Goal: Task Accomplishment & Management: Manage account settings

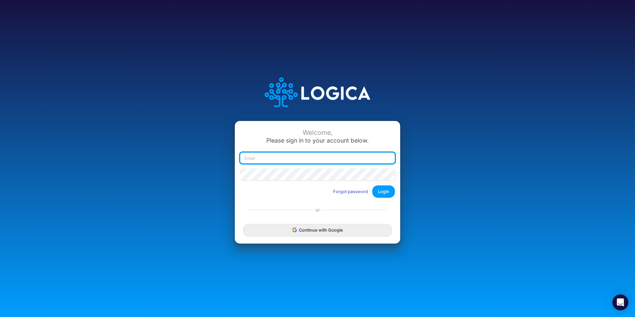
click at [250, 158] on input "email" at bounding box center [317, 157] width 155 height 11
type input "[PERSON_NAME][EMAIL_ADDRESS][PERSON_NAME][DOMAIN_NAME]"
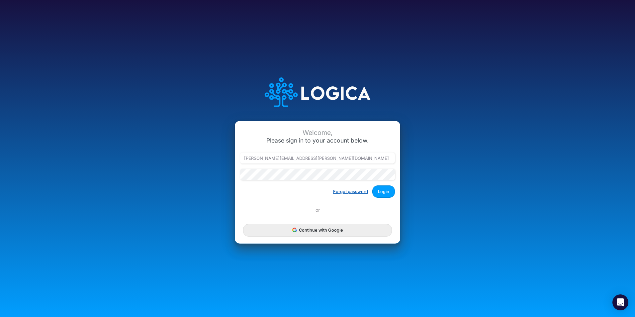
click at [342, 191] on button "Forgot password" at bounding box center [351, 191] width 44 height 11
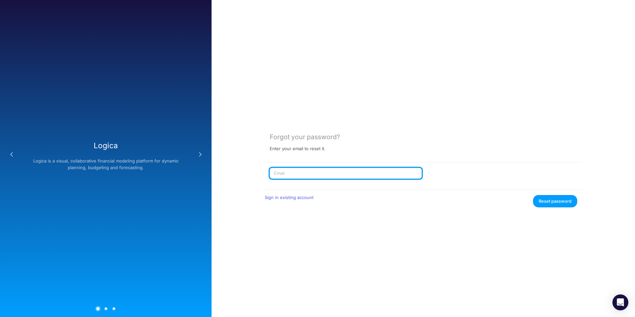
click at [294, 176] on input "text" at bounding box center [346, 173] width 152 height 11
type input "[PERSON_NAME][EMAIL_ADDRESS][PERSON_NAME][DOMAIN_NAME]"
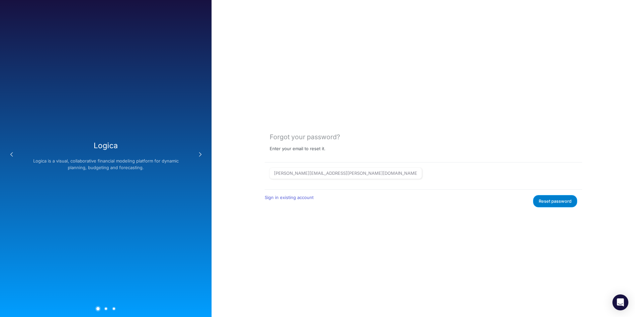
click at [538, 203] on button "Reset password" at bounding box center [555, 201] width 44 height 12
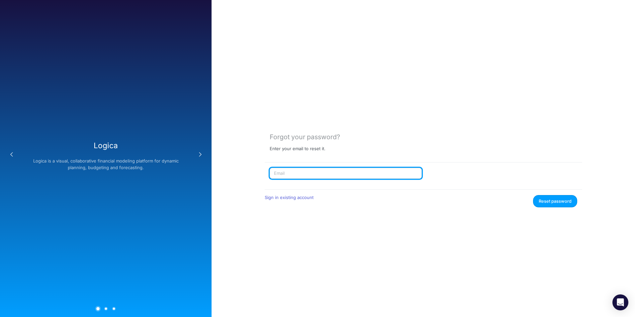
click at [316, 174] on input "text" at bounding box center [346, 173] width 152 height 11
type input "caroline.juliano@heritage-communities.com"
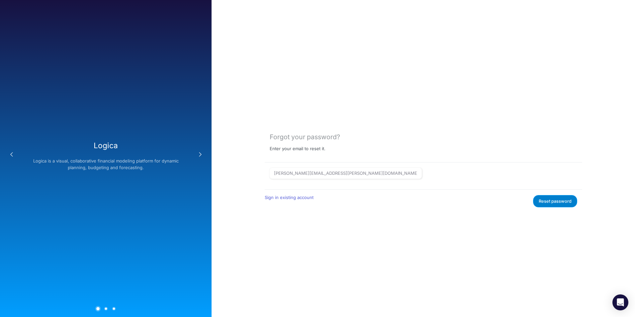
click at [549, 201] on button "Reset password" at bounding box center [555, 201] width 44 height 12
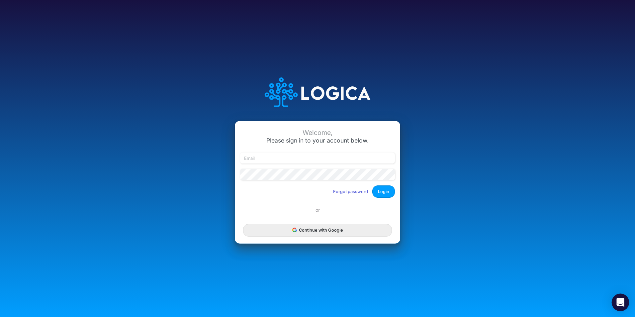
click at [618, 300] on icon "Open Intercom Messenger" at bounding box center [620, 302] width 8 height 9
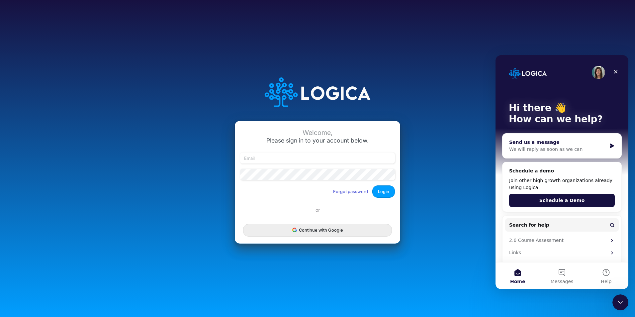
click at [556, 149] on div "We will reply as soon as we can" at bounding box center [557, 149] width 97 height 7
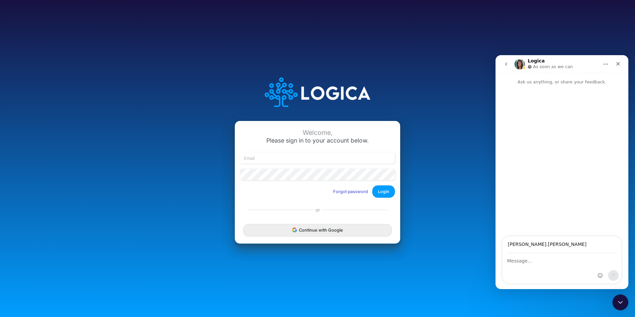
type input "[PERSON_NAME][EMAIL_ADDRESS][PERSON_NAME][DOMAIN_NAME]"
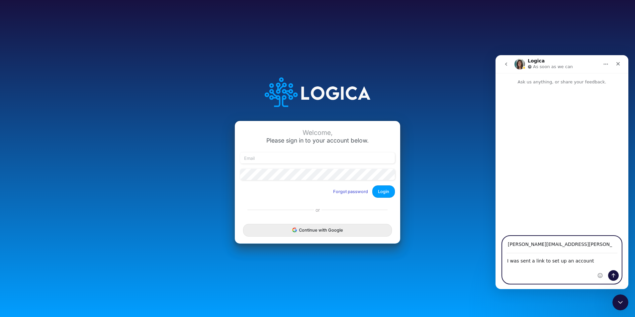
type textarea "I was sent a link to set up an account"
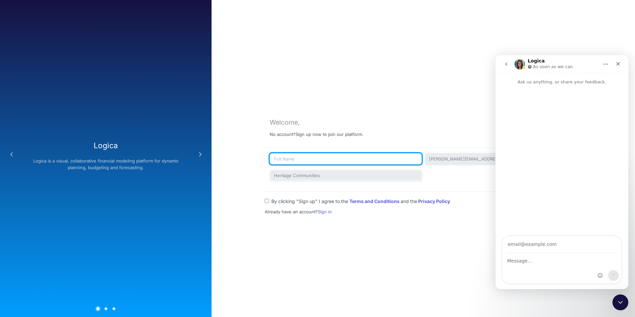
click at [287, 159] on input "text" at bounding box center [346, 158] width 152 height 11
type input "[PERSON_NAME]"
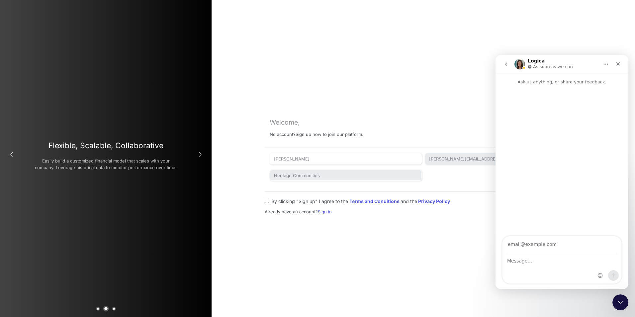
click at [267, 200] on input "By clicking "Sign up" I agree to the Terms and Conditions and the Privacy Policy" at bounding box center [267, 201] width 4 height 4
checkbox input "true"
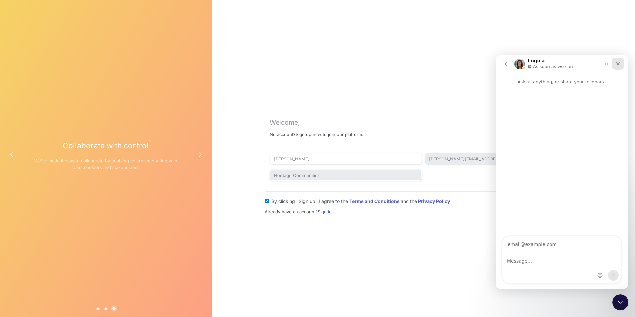
click at [619, 64] on icon "Close" at bounding box center [618, 64] width 4 height 4
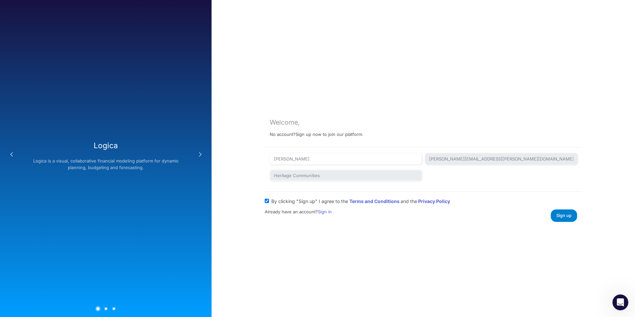
click at [559, 215] on span "Sign up" at bounding box center [563, 215] width 15 height 5
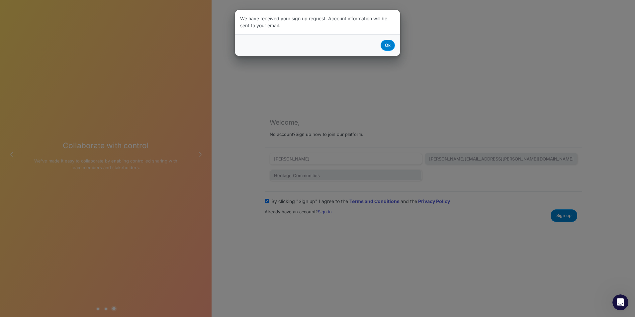
click at [389, 46] on button "Ok" at bounding box center [388, 45] width 14 height 11
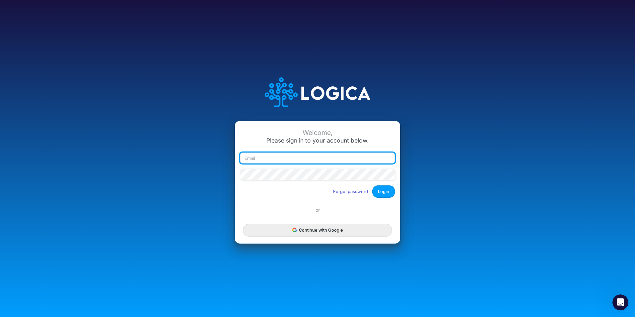
click at [257, 159] on input "email" at bounding box center [317, 157] width 155 height 11
type input "caroline.juliano@heritage-communities.com"
click at [312, 159] on input "email" at bounding box center [317, 157] width 155 height 11
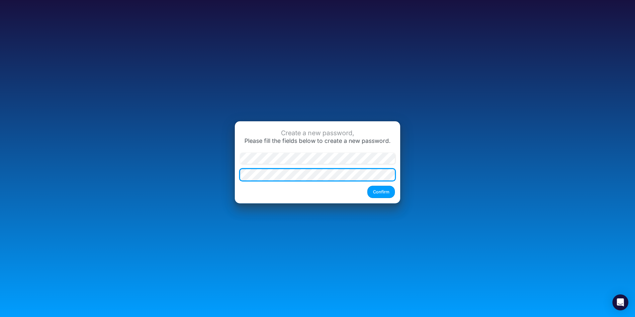
click at [367, 186] on button "Confirm" at bounding box center [381, 192] width 28 height 12
click at [380, 191] on button "Confirm" at bounding box center [381, 192] width 28 height 12
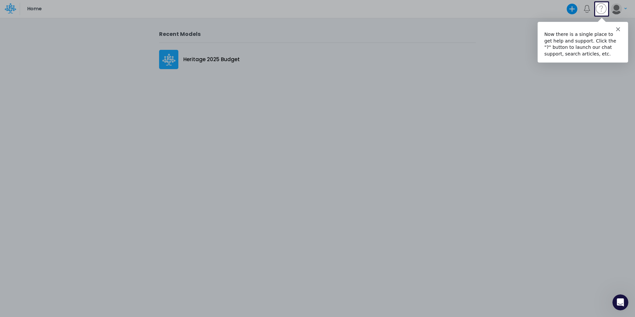
click at [616, 27] on polygon "Close" at bounding box center [618, 29] width 4 height 4
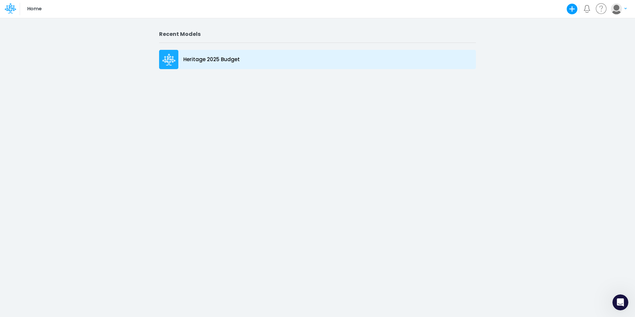
click at [185, 57] on p "Heritage 2025 Budget" at bounding box center [211, 60] width 56 height 8
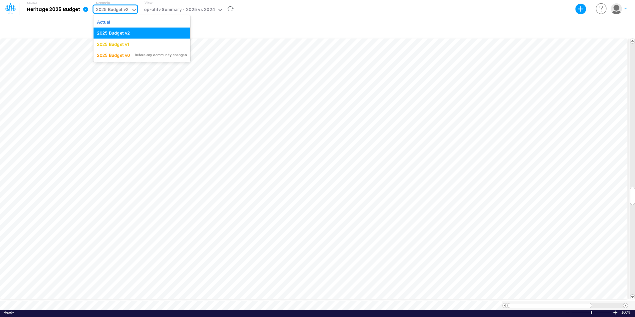
click at [132, 11] on icon at bounding box center [134, 10] width 6 height 6
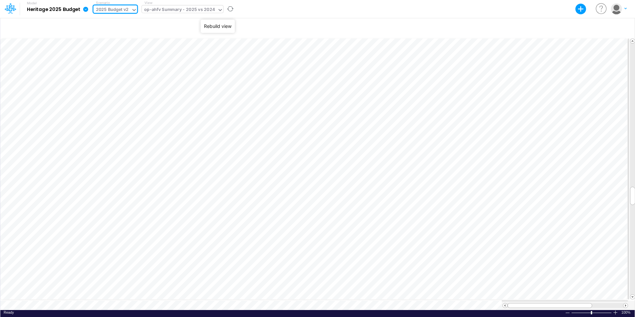
click at [218, 10] on icon at bounding box center [220, 10] width 6 height 6
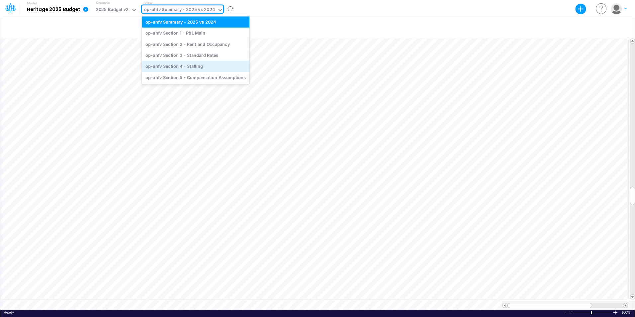
click at [194, 68] on div "op-ahfv Section 4 - Staffing" at bounding box center [196, 66] width 108 height 11
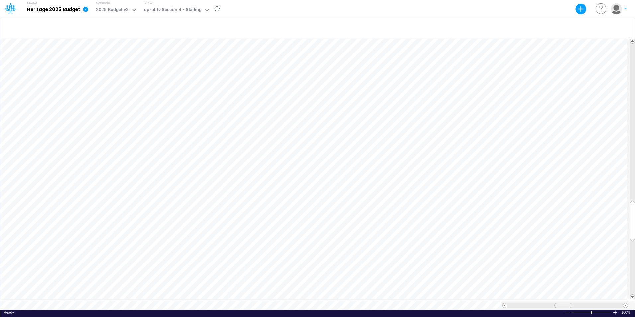
scroll to position [3, 0]
click at [488, 303] on tr at bounding box center [314, 305] width 628 height 9
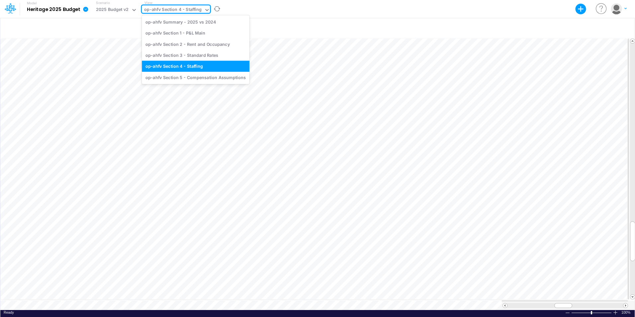
click at [206, 11] on icon at bounding box center [207, 10] width 6 height 6
click at [193, 79] on div "op-ahfv Section 5 - Compensation Assumptions" at bounding box center [196, 77] width 108 height 11
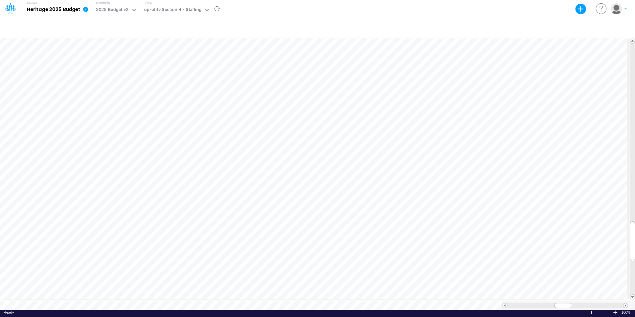
scroll to position [3, 0]
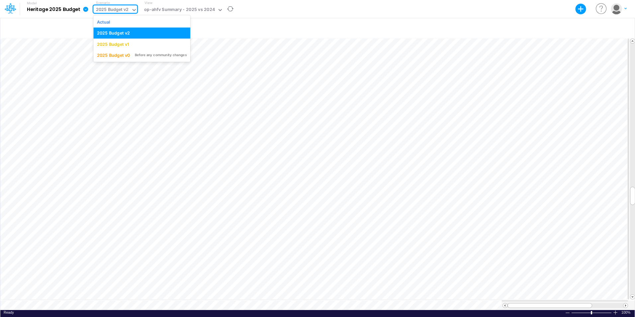
click at [134, 10] on icon at bounding box center [133, 10] width 3 height 2
click at [118, 54] on div "2025 Budget v0" at bounding box center [113, 55] width 33 height 6
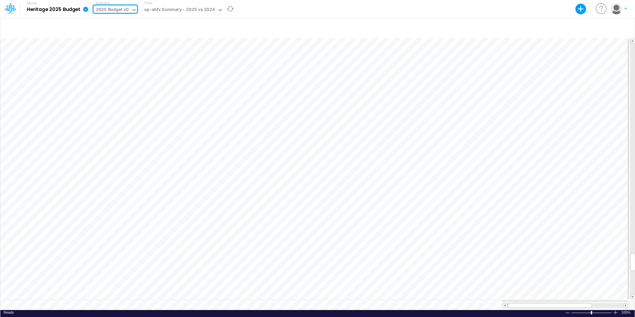
click at [135, 11] on icon at bounding box center [134, 10] width 6 height 6
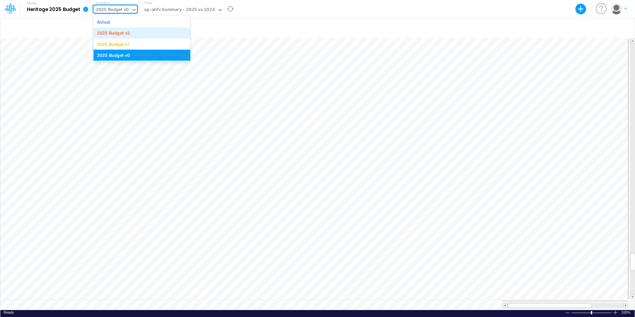
click at [116, 33] on div "2025 Budget v2" at bounding box center [113, 33] width 33 height 6
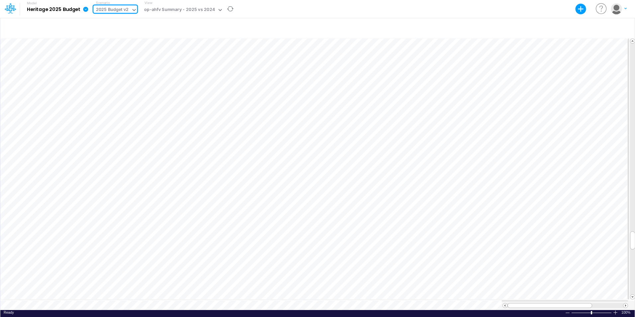
click at [83, 11] on icon at bounding box center [85, 9] width 5 height 5
click at [86, 10] on icon at bounding box center [85, 9] width 5 height 5
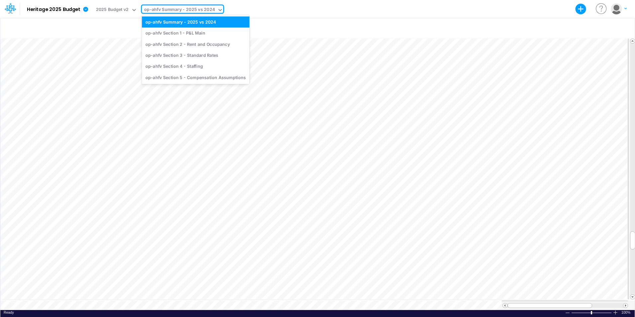
click at [218, 11] on icon at bounding box center [220, 10] width 6 height 6
click at [205, 31] on div "op-ahfv Section 1 - P&L Main" at bounding box center [196, 33] width 108 height 11
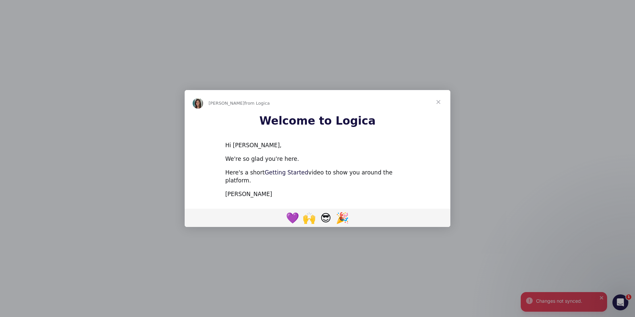
click at [270, 175] on link "Getting Started" at bounding box center [287, 172] width 44 height 7
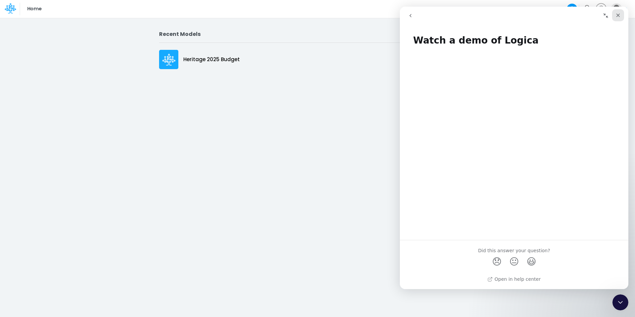
click at [620, 15] on icon "Close" at bounding box center [617, 15] width 5 height 5
